Goal: Complete application form

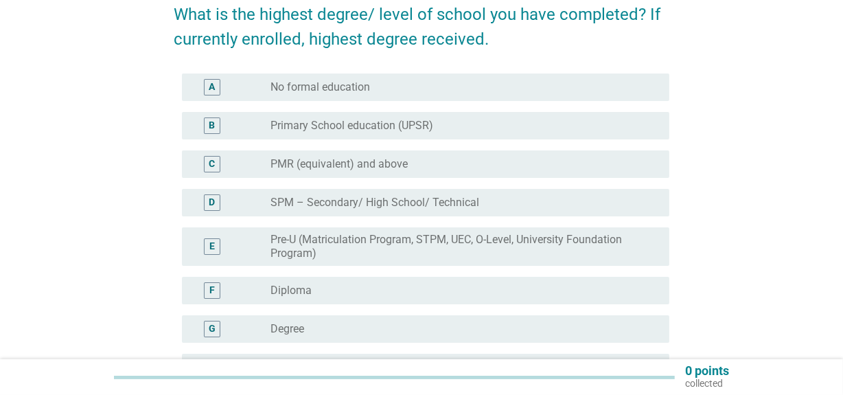
scroll to position [124, 0]
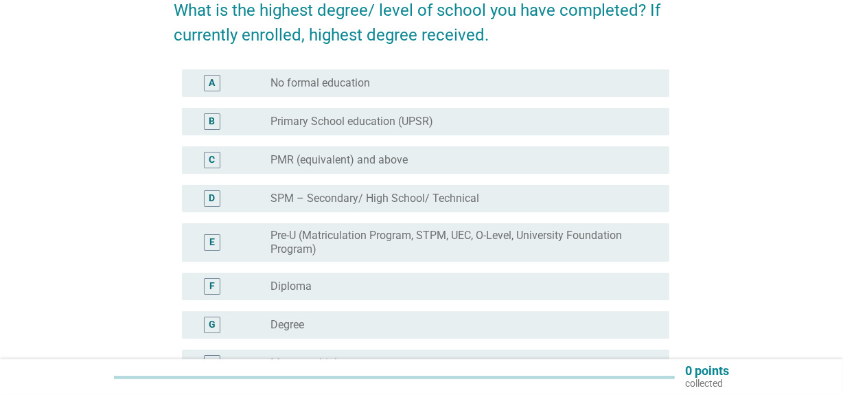
click at [362, 294] on div "F radio_button_unchecked Diploma" at bounding box center [426, 285] width 488 height 27
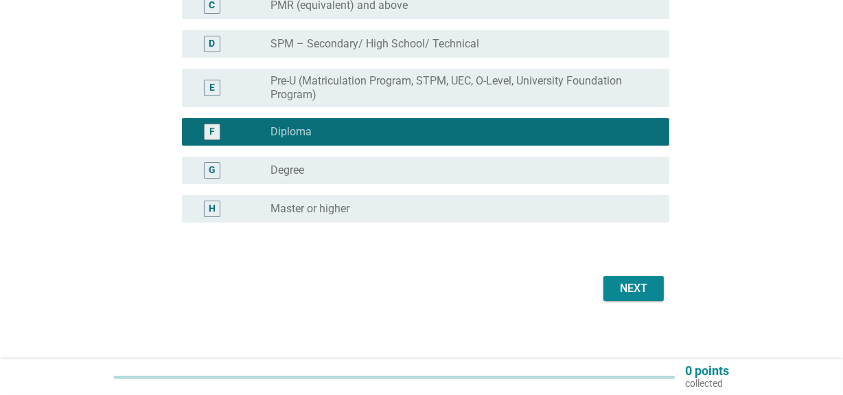
scroll to position [286, 0]
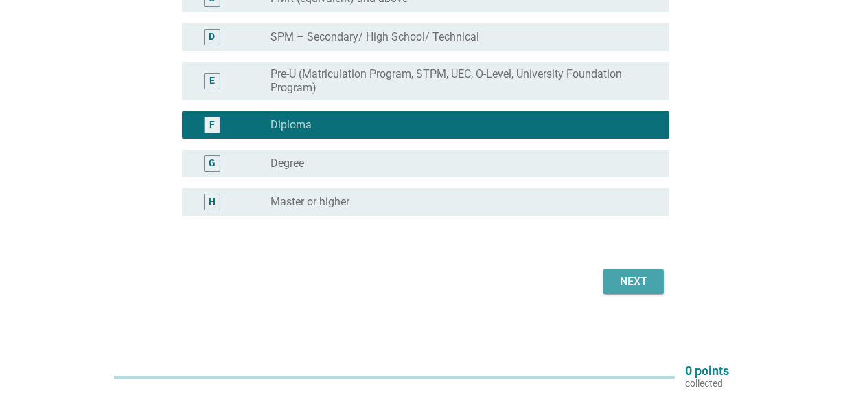
click at [614, 279] on div "Next" at bounding box center [633, 281] width 38 height 16
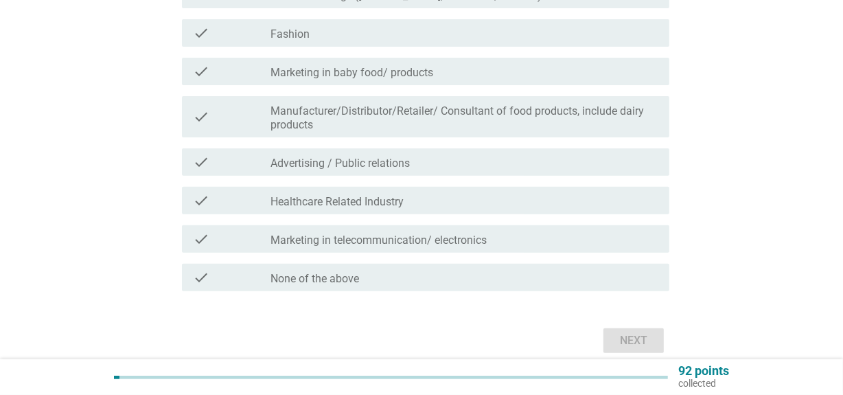
scroll to position [484, 0]
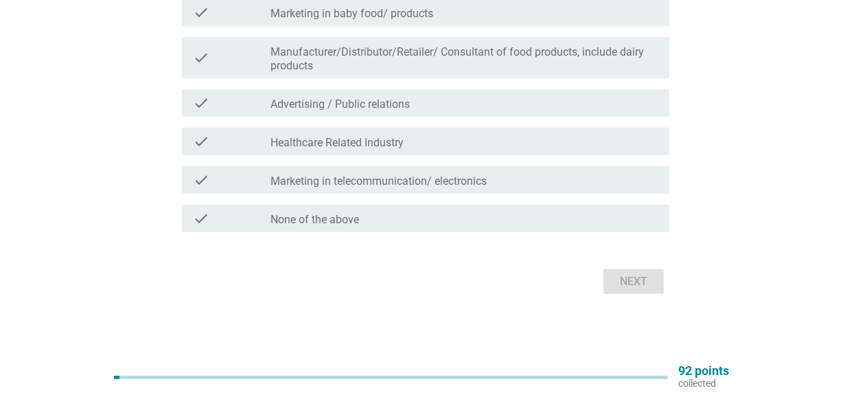
click at [365, 216] on div "check_box_outline_blank None of the above" at bounding box center [464, 218] width 388 height 16
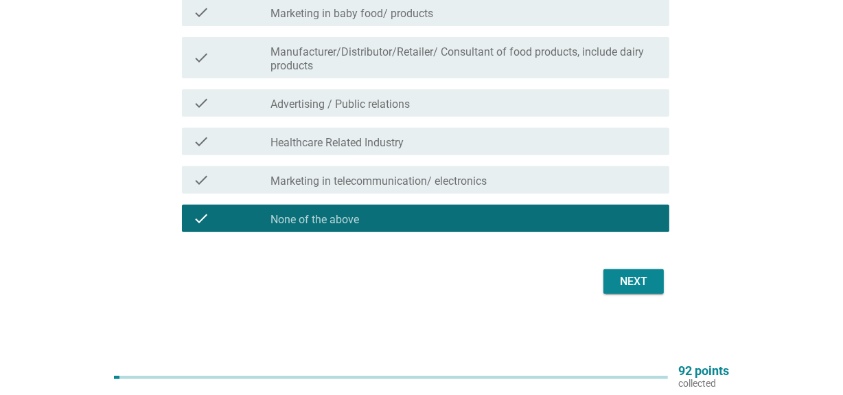
click at [644, 283] on div "Next" at bounding box center [633, 281] width 38 height 16
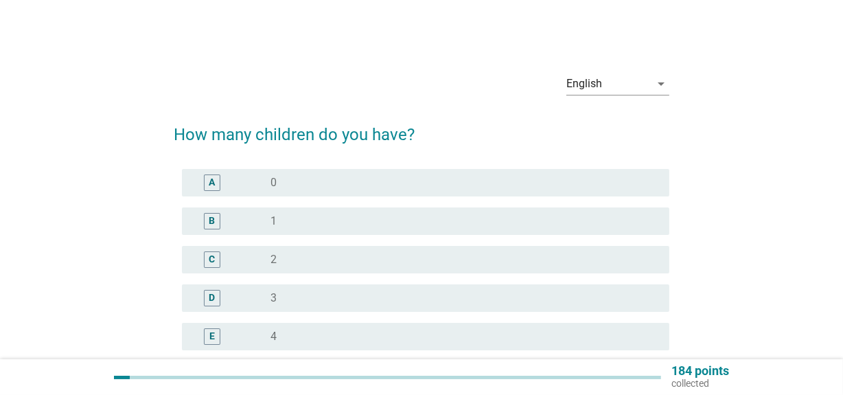
drag, startPoint x: 294, startPoint y: 292, endPoint x: 343, endPoint y: 289, distance: 49.5
click at [292, 292] on div "radio_button_unchecked 3" at bounding box center [458, 298] width 377 height 14
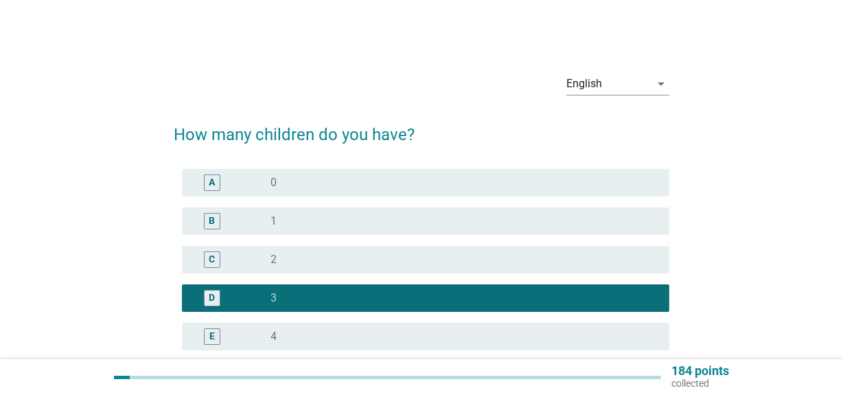
scroll to position [249, 0]
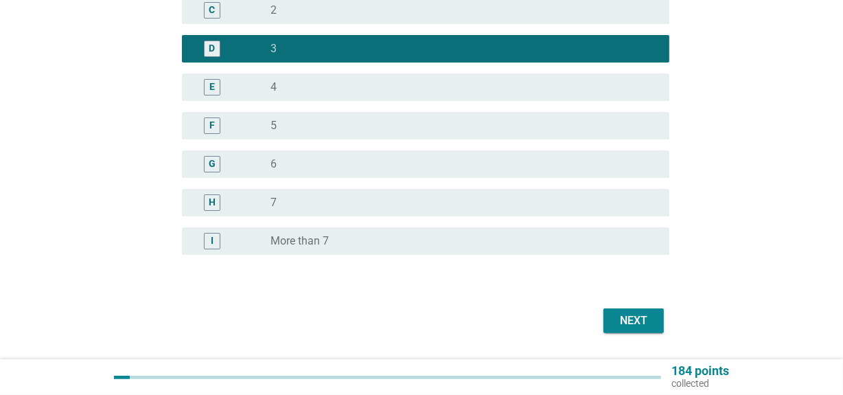
click at [642, 318] on div "Next" at bounding box center [633, 320] width 38 height 16
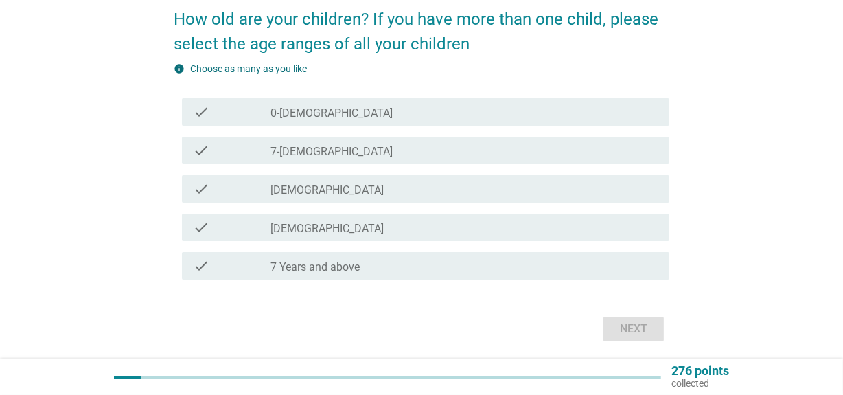
scroll to position [124, 0]
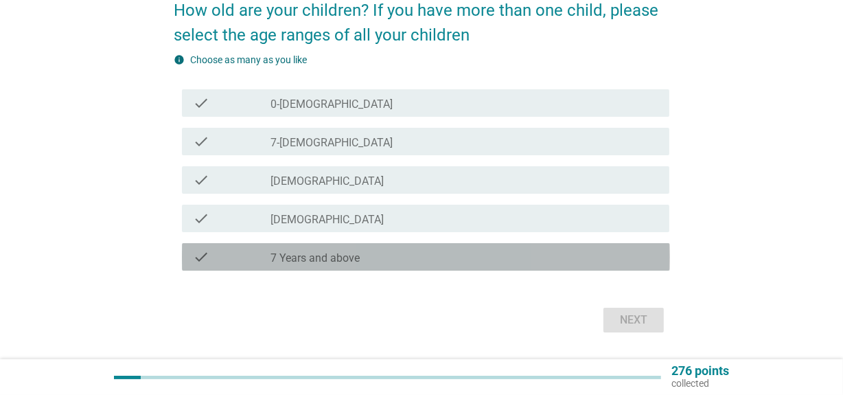
click at [343, 257] on label "7 Years and above" at bounding box center [314, 258] width 89 height 14
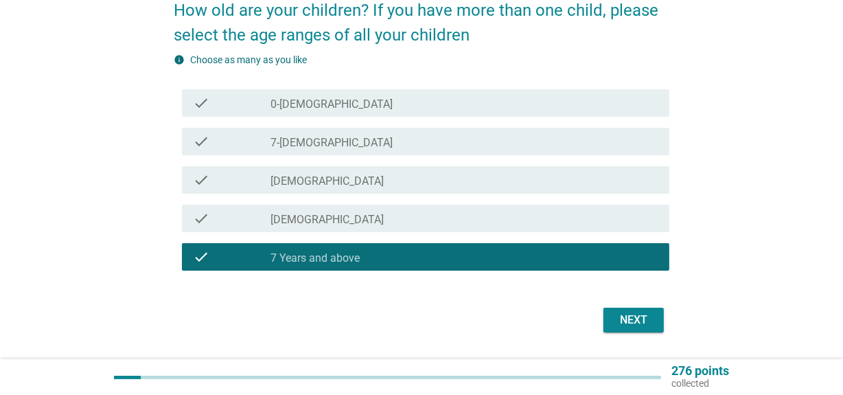
click at [662, 315] on button "Next" at bounding box center [633, 319] width 60 height 25
